Goal: Information Seeking & Learning: Learn about a topic

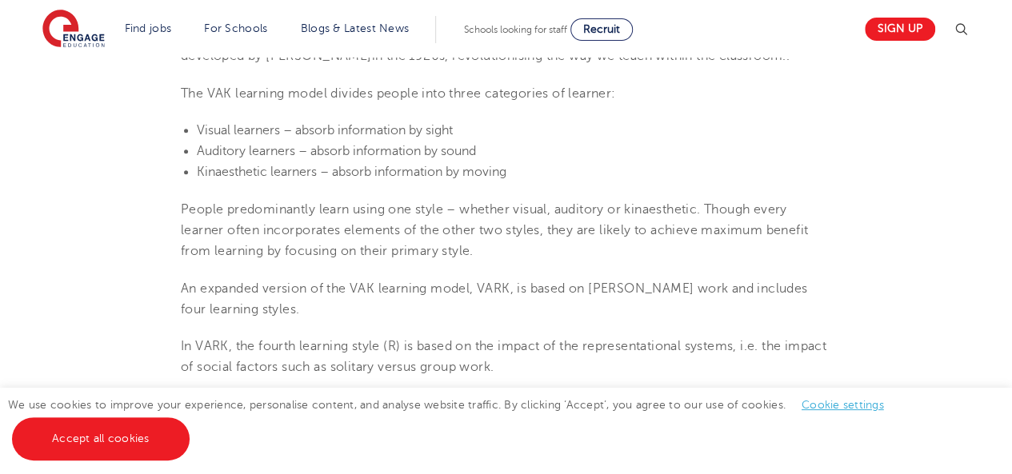
scroll to position [638, 0]
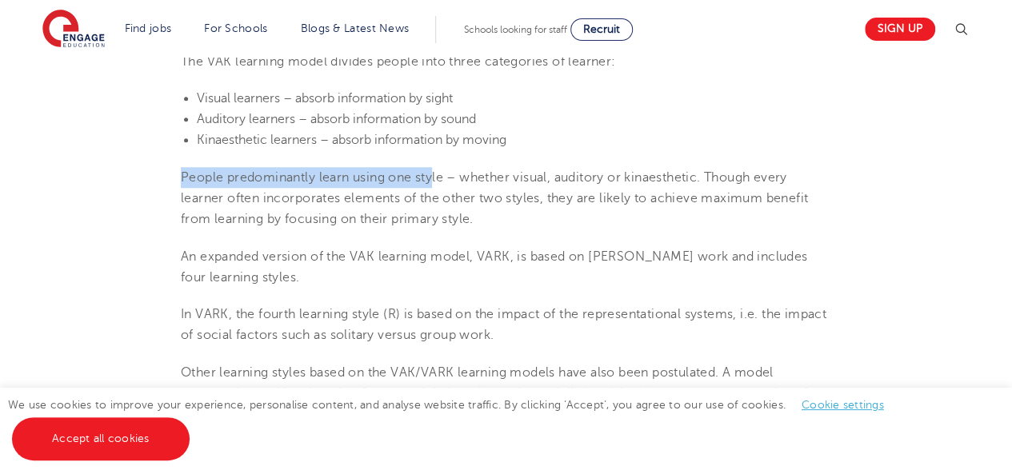
drag, startPoint x: 182, startPoint y: 180, endPoint x: 434, endPoint y: 176, distance: 251.2
click at [434, 176] on span "People predominantly learn using one style – whether visual, auditory or kinaes…" at bounding box center [494, 198] width 627 height 57
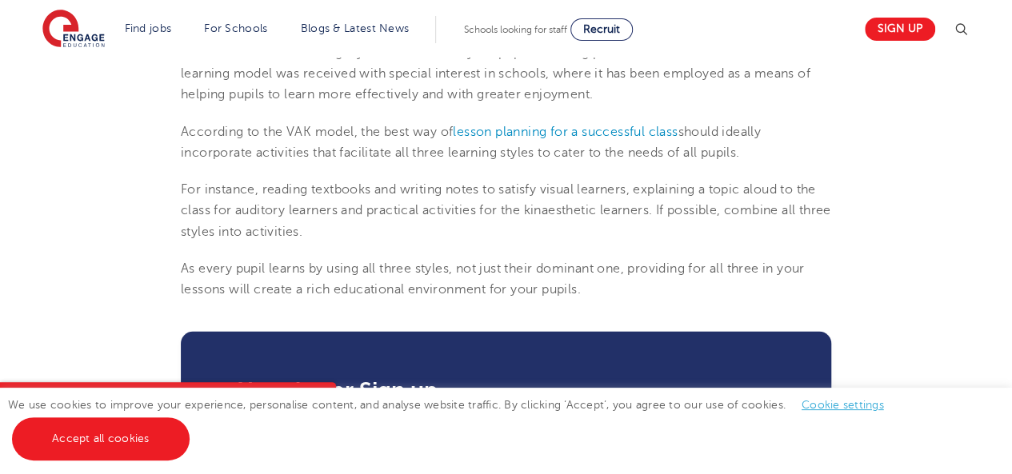
scroll to position [2016, 0]
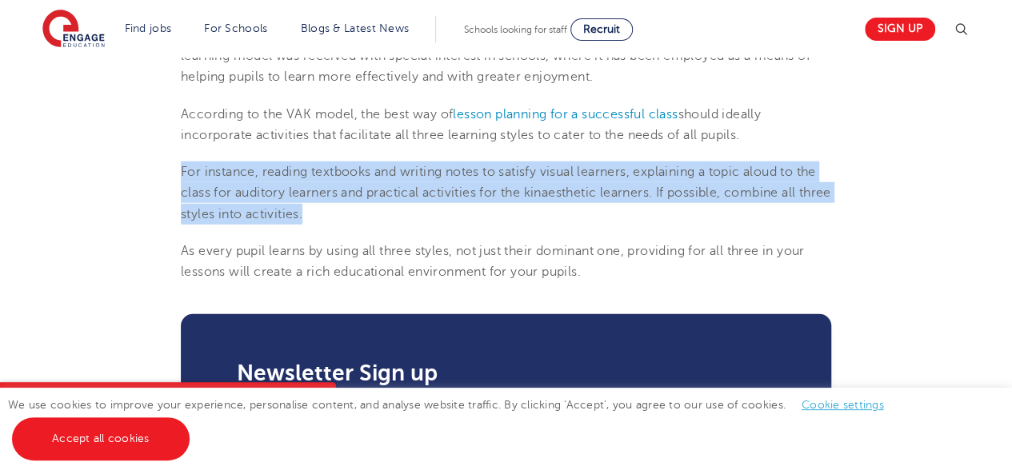
drag, startPoint x: 349, startPoint y: 210, endPoint x: 181, endPoint y: 169, distance: 172.9
click at [181, 169] on p "For instance, reading textbooks and writing notes to satisfy visual learners, e…" at bounding box center [506, 193] width 650 height 63
copy span "For instance, reading textbooks and writing notes to satisfy visual learners, e…"
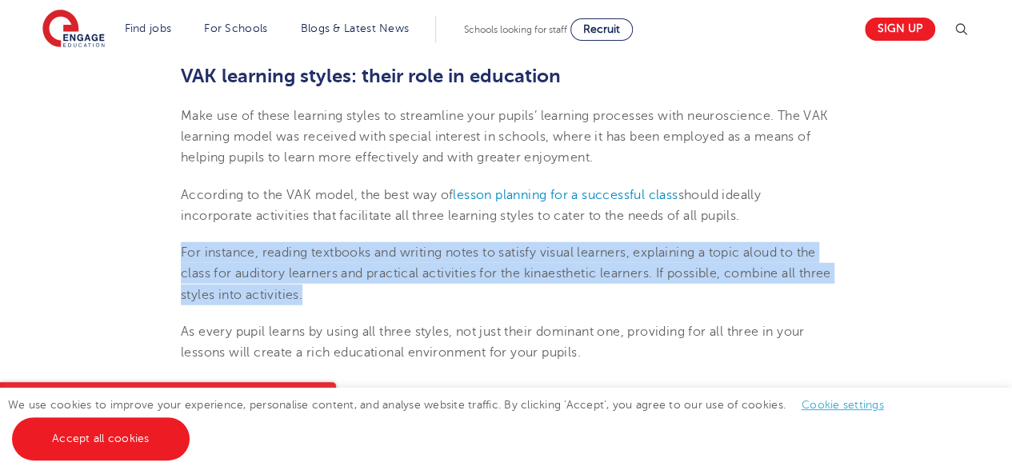
scroll to position [1939, 0]
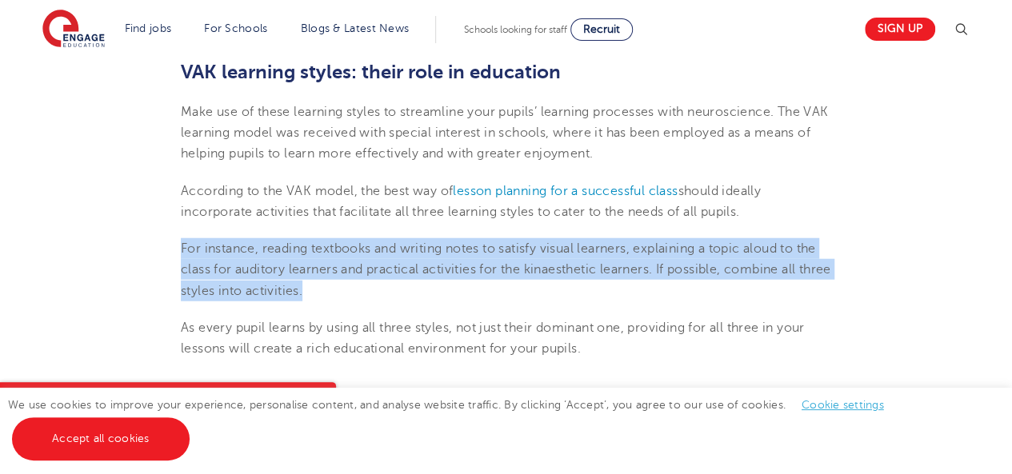
click at [416, 295] on p "For instance, reading textbooks and writing notes to satisfy visual learners, e…" at bounding box center [506, 269] width 650 height 63
drag, startPoint x: 170, startPoint y: 248, endPoint x: 346, endPoint y: 288, distance: 180.5
click at [605, 295] on p "For instance, reading textbooks and writing notes to satisfy visual learners, e…" at bounding box center [506, 269] width 650 height 63
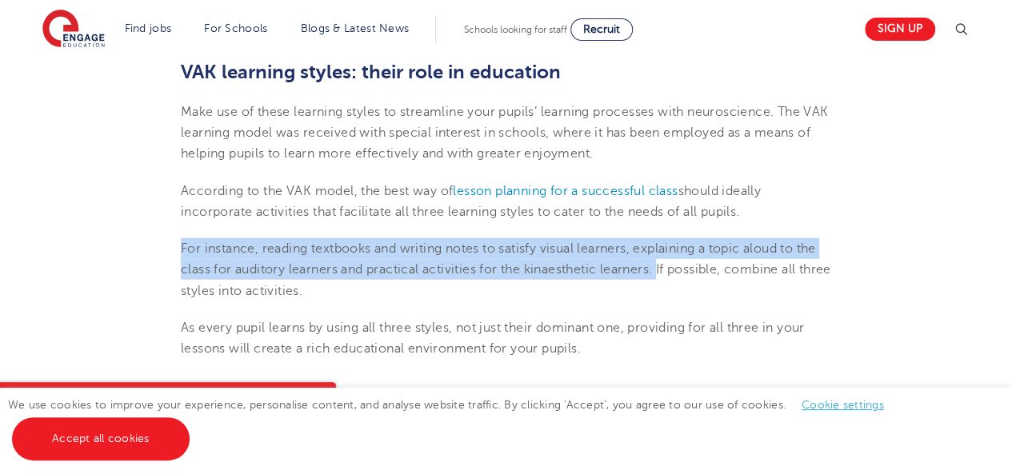
drag, startPoint x: 660, startPoint y: 271, endPoint x: 182, endPoint y: 246, distance: 479.0
click at [182, 246] on span "For instance, reading textbooks and writing notes to satisfy visual learners, e…" at bounding box center [506, 270] width 650 height 57
copy span "For instance, reading textbooks and writing notes to satisfy visual learners, e…"
